Goal: Information Seeking & Learning: Learn about a topic

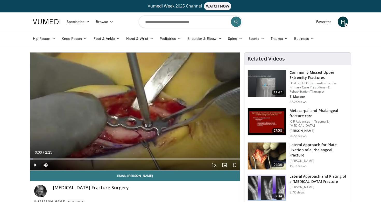
click at [234, 164] on span "Video Player" at bounding box center [234, 165] width 10 height 10
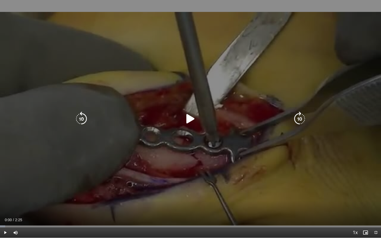
click at [189, 120] on icon "Video Player" at bounding box center [190, 119] width 14 height 14
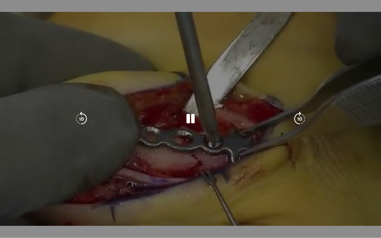
drag, startPoint x: 189, startPoint y: 120, endPoint x: 134, endPoint y: 107, distance: 56.3
click at [134, 106] on div "10 seconds Tap to unmute" at bounding box center [190, 119] width 381 height 238
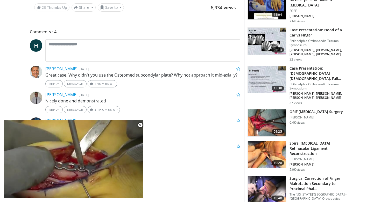
scroll to position [215, 0]
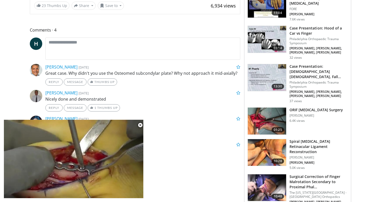
click at [304, 110] on h3 "ORIF Proximal Phalanx Surgery" at bounding box center [316, 109] width 54 height 5
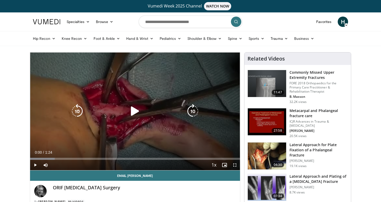
click at [135, 111] on icon "Video Player" at bounding box center [135, 111] width 14 height 14
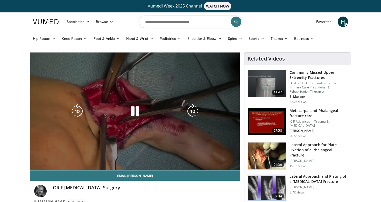
click at [234, 165] on video-js "**********" at bounding box center [135, 112] width 210 height 118
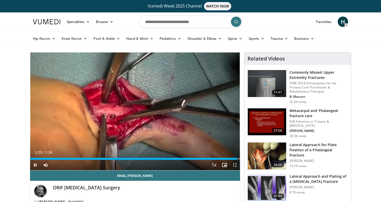
click at [35, 165] on span "Video Player" at bounding box center [35, 165] width 10 height 10
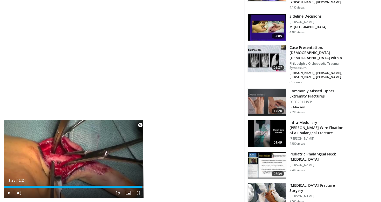
scroll to position [418, 0]
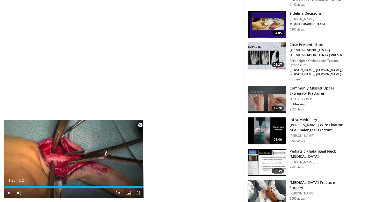
click at [309, 117] on h3 "Intra-Medullary Kirschner Wire Fixation of a Phalangeal Fracture" at bounding box center [318, 125] width 58 height 16
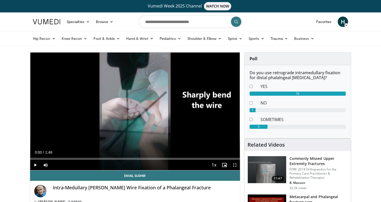
click at [235, 164] on span "Video Player" at bounding box center [234, 165] width 10 height 10
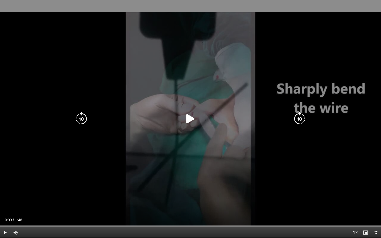
click at [190, 117] on icon "Video Player" at bounding box center [190, 119] width 14 height 14
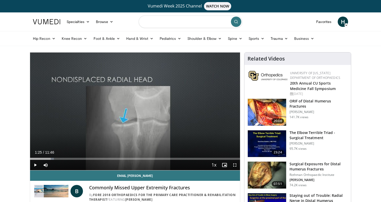
click at [162, 23] on input "Search topics, interventions" at bounding box center [191, 22] width 104 height 12
type input "**********"
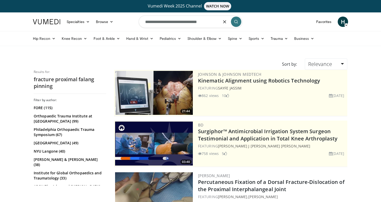
click at [206, 22] on input "**********" at bounding box center [191, 22] width 104 height 12
type input "**********"
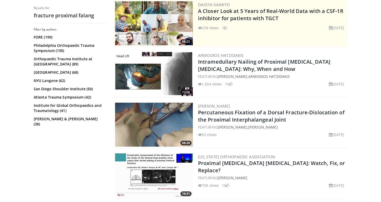
scroll to position [123, 0]
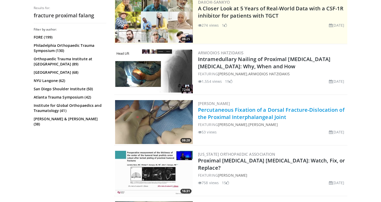
click at [231, 112] on link "Percutaneous Fixation of a Dorsal Fracture-Dislocation of the Proximal Interpha…" at bounding box center [271, 113] width 146 height 14
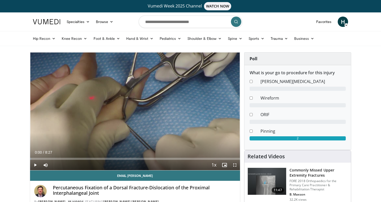
click at [235, 164] on span "Video Player" at bounding box center [234, 165] width 10 height 10
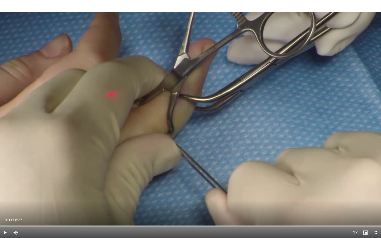
click at [376, 202] on span "Video Player" at bounding box center [375, 232] width 10 height 10
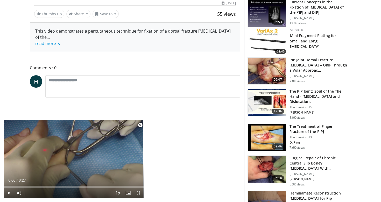
scroll to position [208, 0]
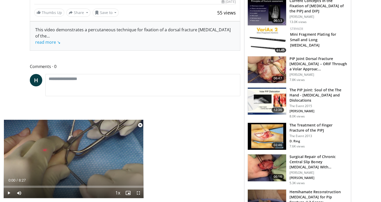
click at [292, 127] on h3 "The Treatment of Finger Fracture of the PIPJ" at bounding box center [318, 128] width 58 height 10
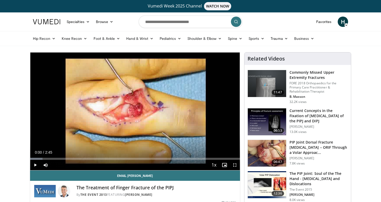
click at [235, 166] on span "Video Player" at bounding box center [234, 165] width 10 height 10
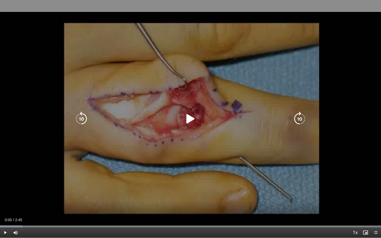
click at [193, 119] on icon "Video Player" at bounding box center [190, 119] width 14 height 14
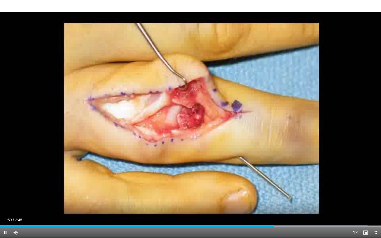
click at [375, 202] on span "Video Player" at bounding box center [375, 232] width 10 height 10
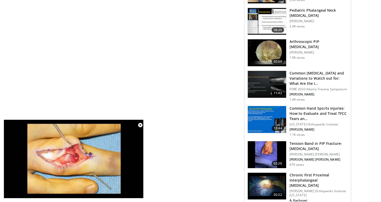
scroll to position [534, 0]
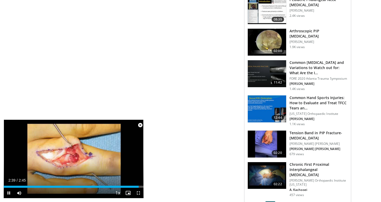
click at [140, 125] on span "Video Player" at bounding box center [140, 125] width 10 height 10
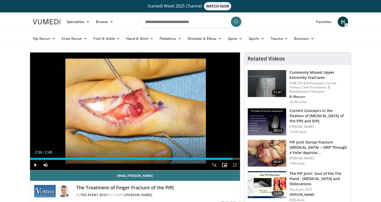
scroll to position [0, 0]
